Goal: Find specific page/section: Find specific page/section

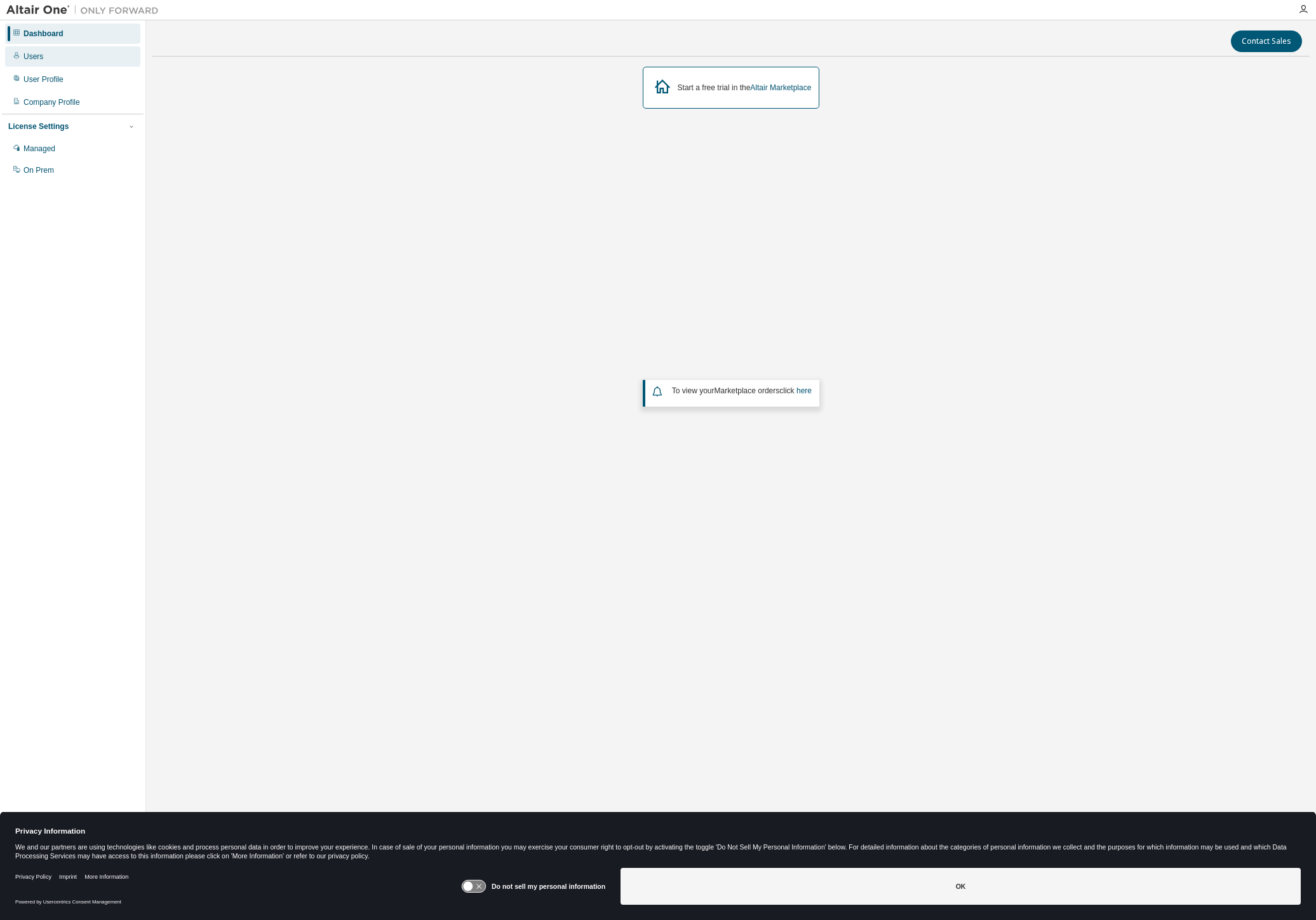
click at [34, 53] on div "Users" at bounding box center [34, 56] width 20 height 10
